Goal: Navigation & Orientation: Find specific page/section

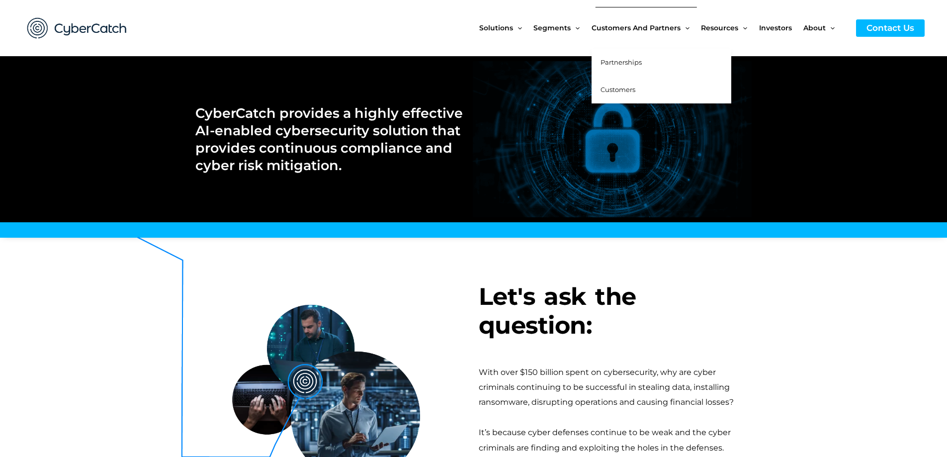
click at [619, 61] on span "Partnerships" at bounding box center [621, 62] width 41 height 8
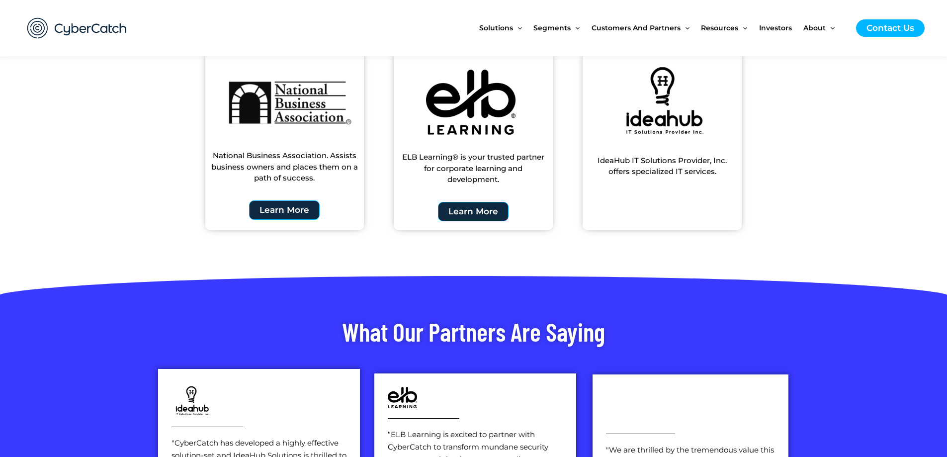
scroll to position [1144, 0]
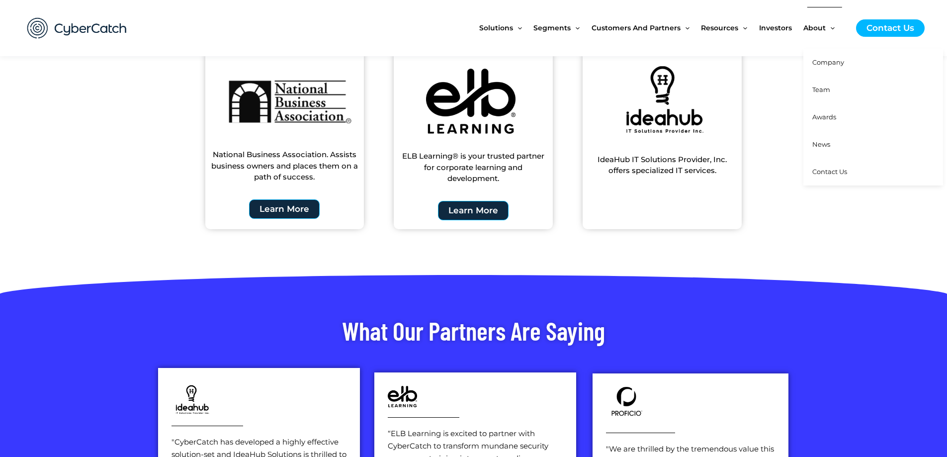
click at [822, 85] on link "Team" at bounding box center [874, 89] width 140 height 27
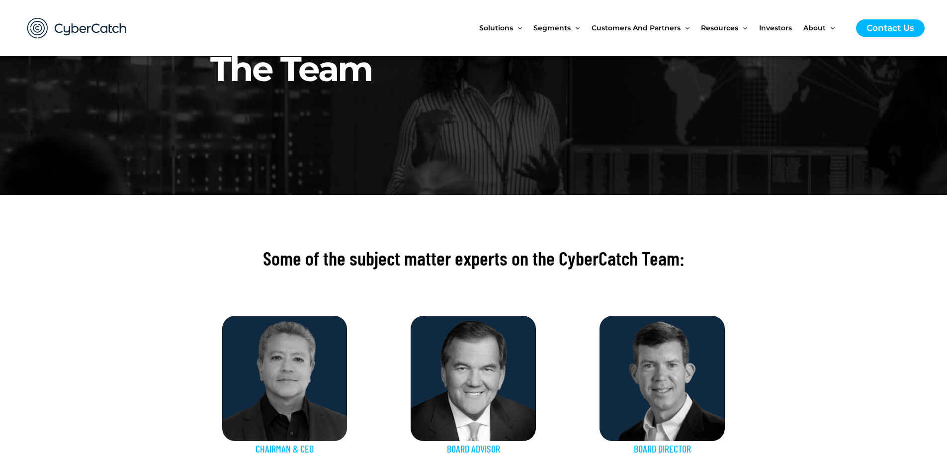
scroll to position [149, 0]
